Goal: Check status: Check status

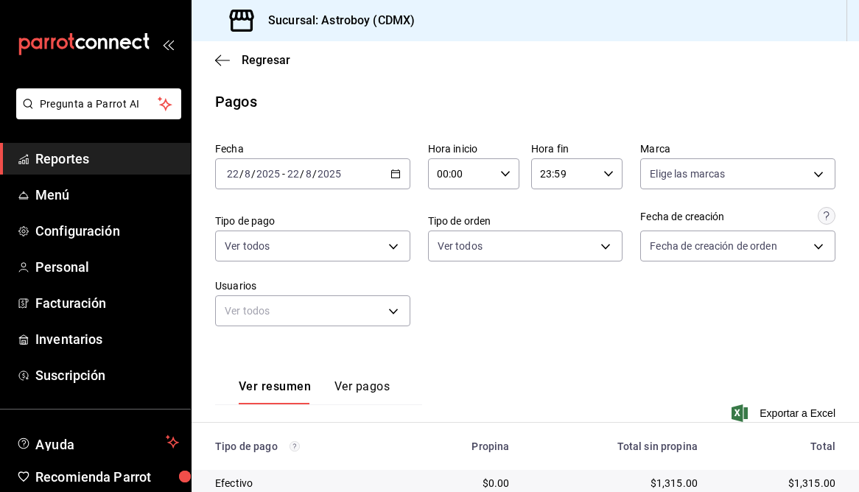
scroll to position [195, 0]
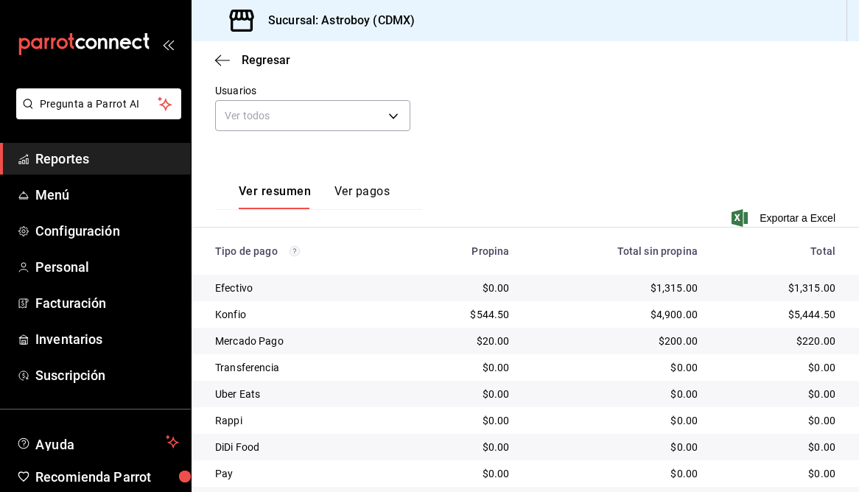
click at [228, 52] on div "Regresar" at bounding box center [526, 60] width 668 height 38
click at [218, 60] on icon "button" at bounding box center [222, 60] width 15 height 1
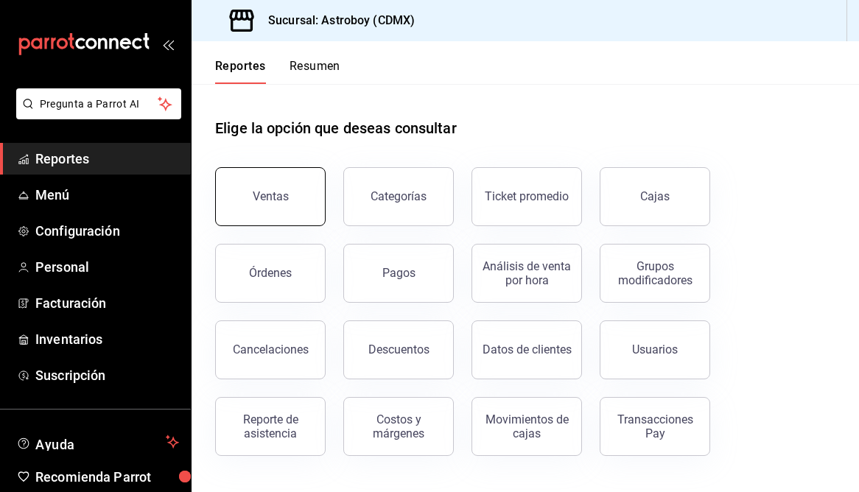
click at [295, 201] on button "Ventas" at bounding box center [270, 196] width 111 height 59
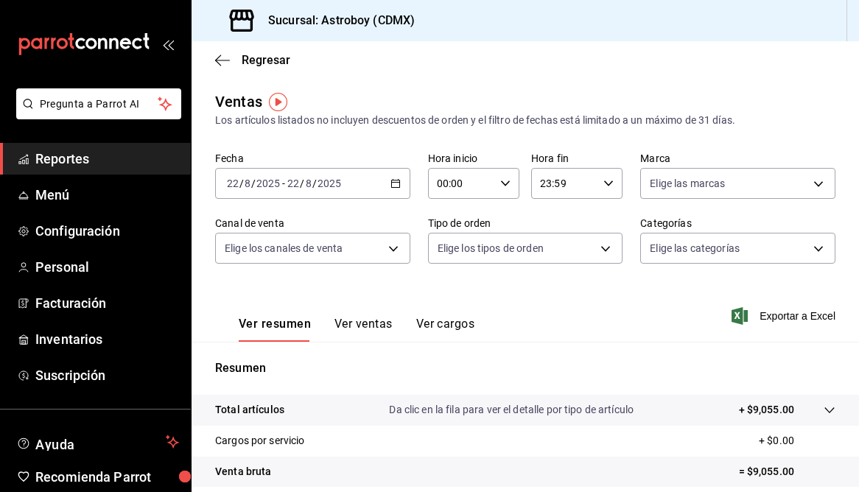
click at [372, 322] on button "Ver ventas" at bounding box center [364, 329] width 58 height 25
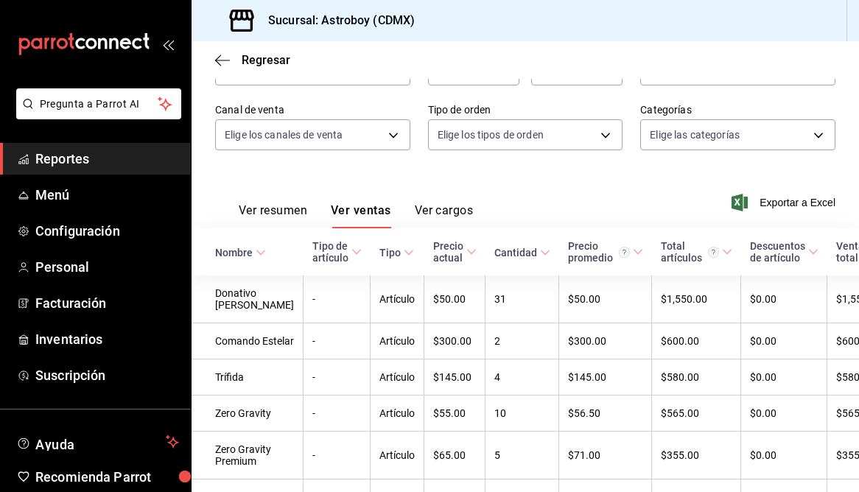
scroll to position [125, 0]
